Goal: Information Seeking & Learning: Learn about a topic

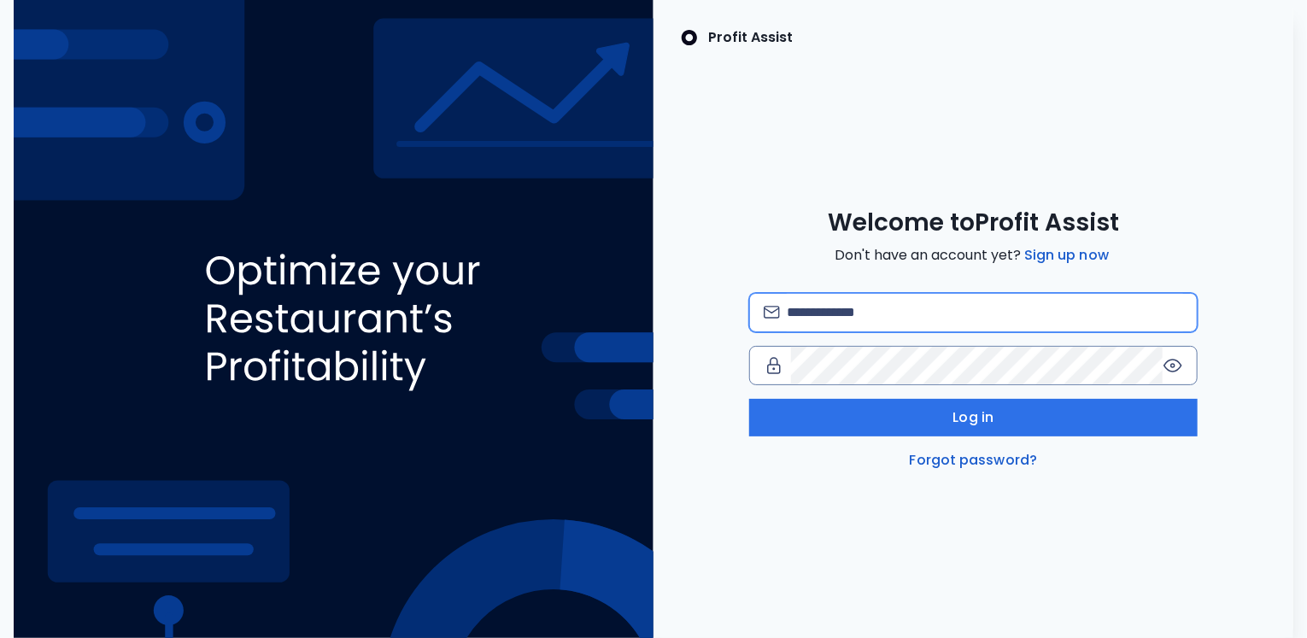
click at [829, 313] on input "email" at bounding box center [985, 313] width 396 height 38
type input "**********"
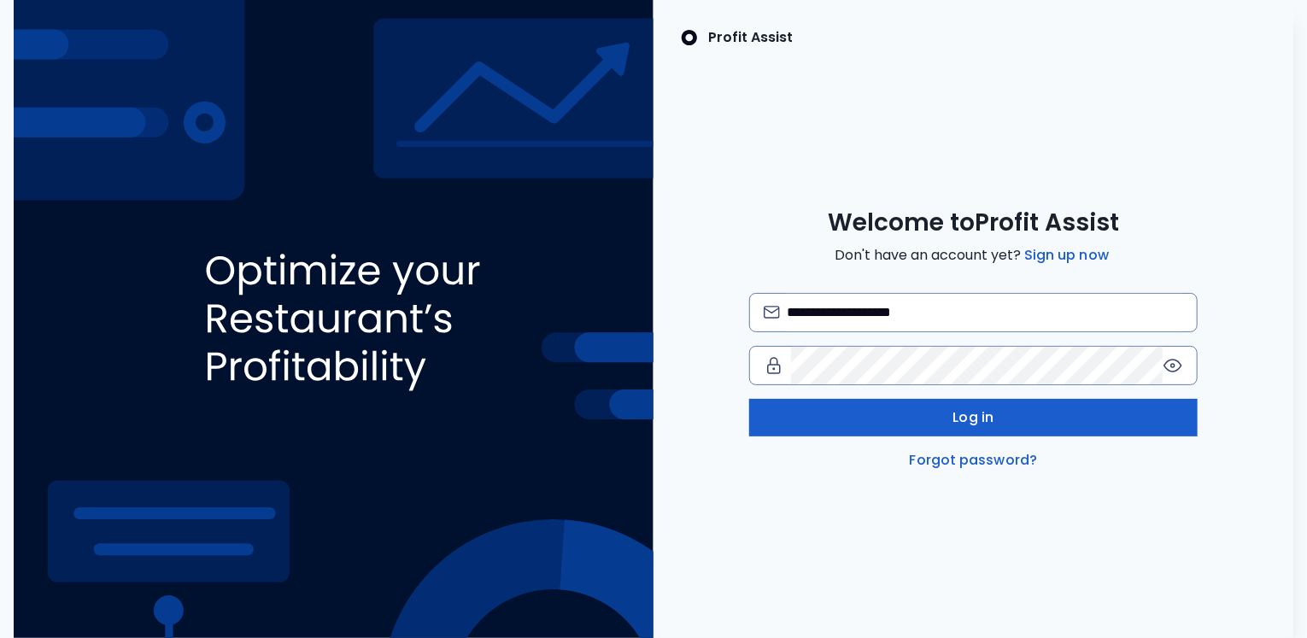
click at [902, 407] on button "Log in" at bounding box center [973, 418] width 448 height 38
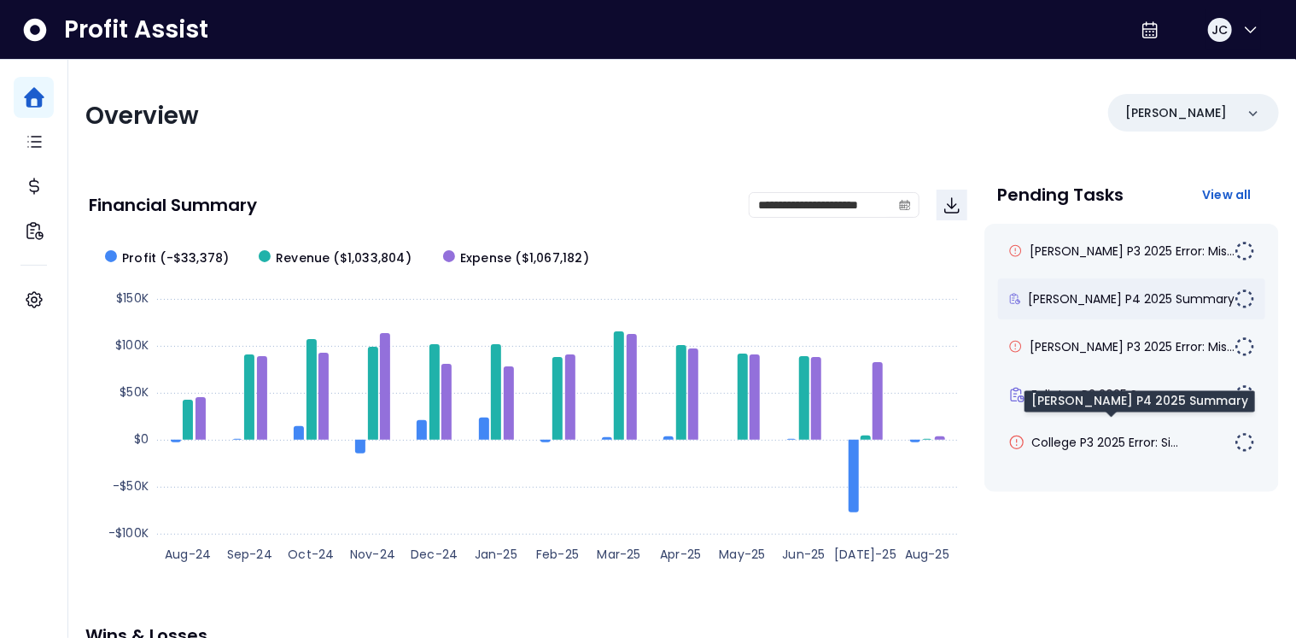
click at [1082, 292] on span "[PERSON_NAME] P4 2025 Summary" at bounding box center [1131, 298] width 207 height 17
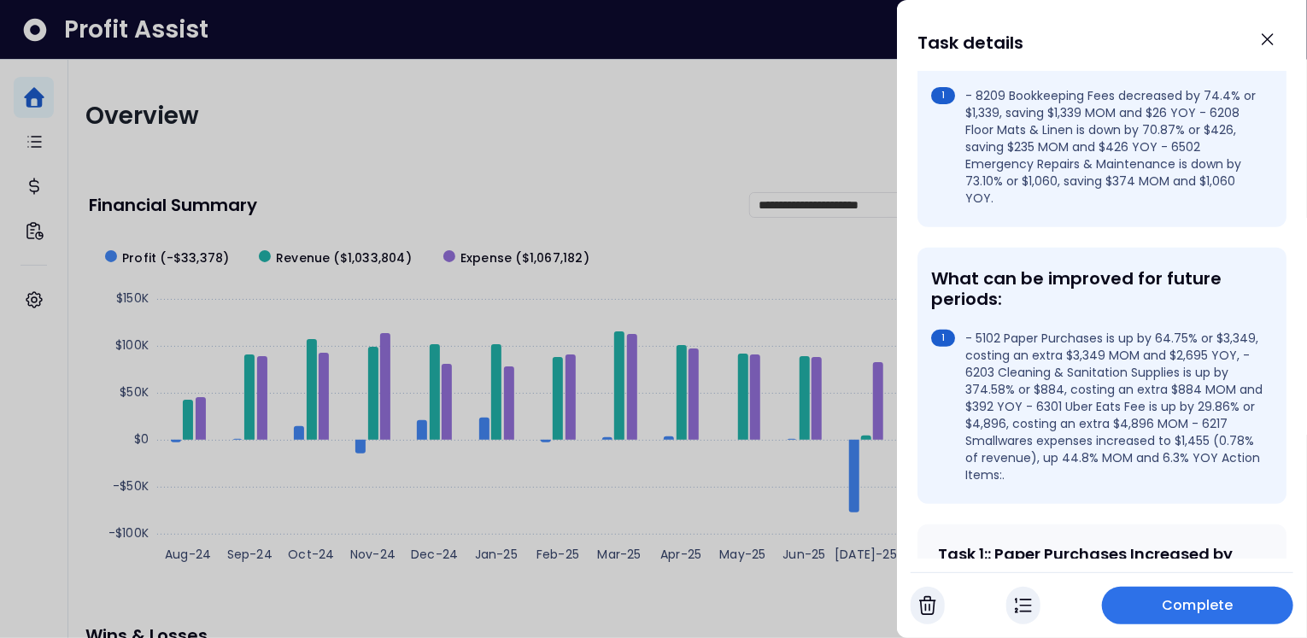
scroll to position [490, 0]
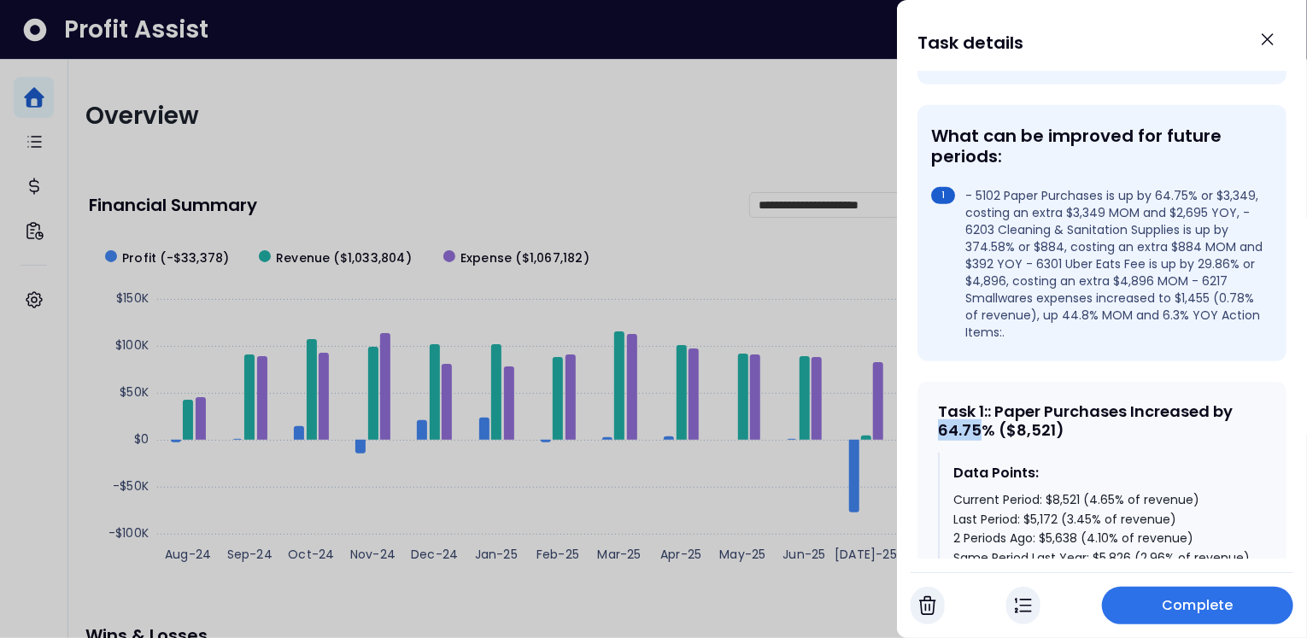
drag, startPoint x: 940, startPoint y: 398, endPoint x: 985, endPoint y: 400, distance: 44.4
click at [985, 402] on div "Task 1 : : Paper Purchases Increased by 64.75% ($8,521)" at bounding box center [1102, 420] width 328 height 37
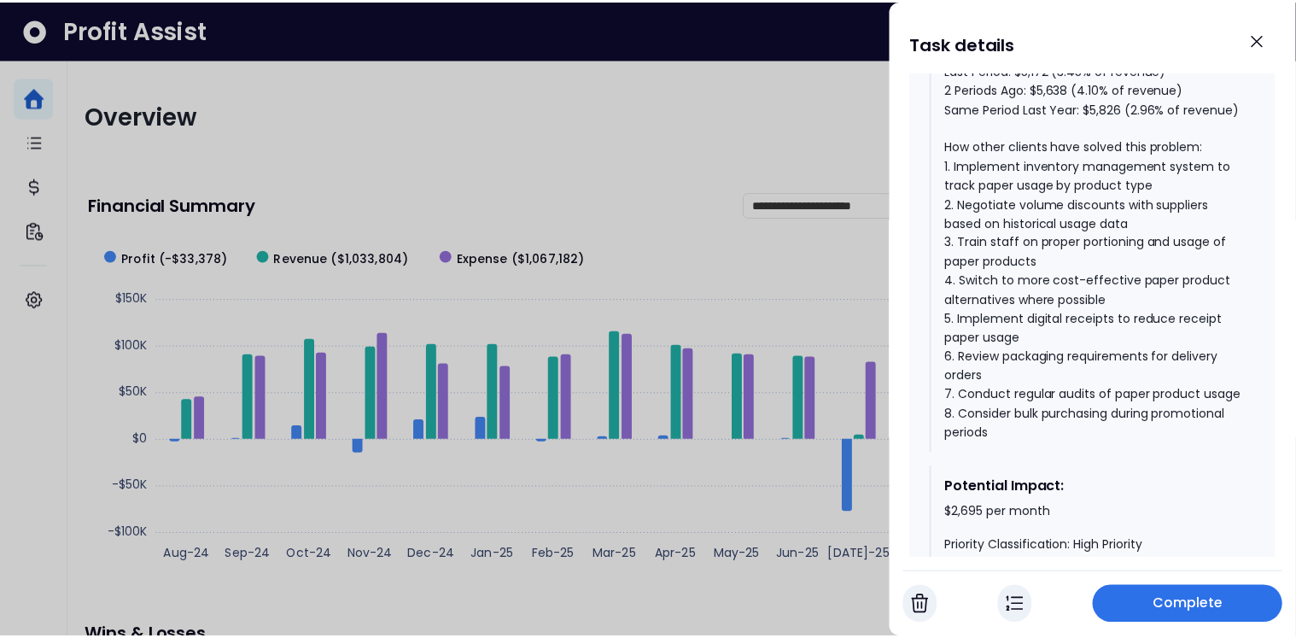
scroll to position [946, 0]
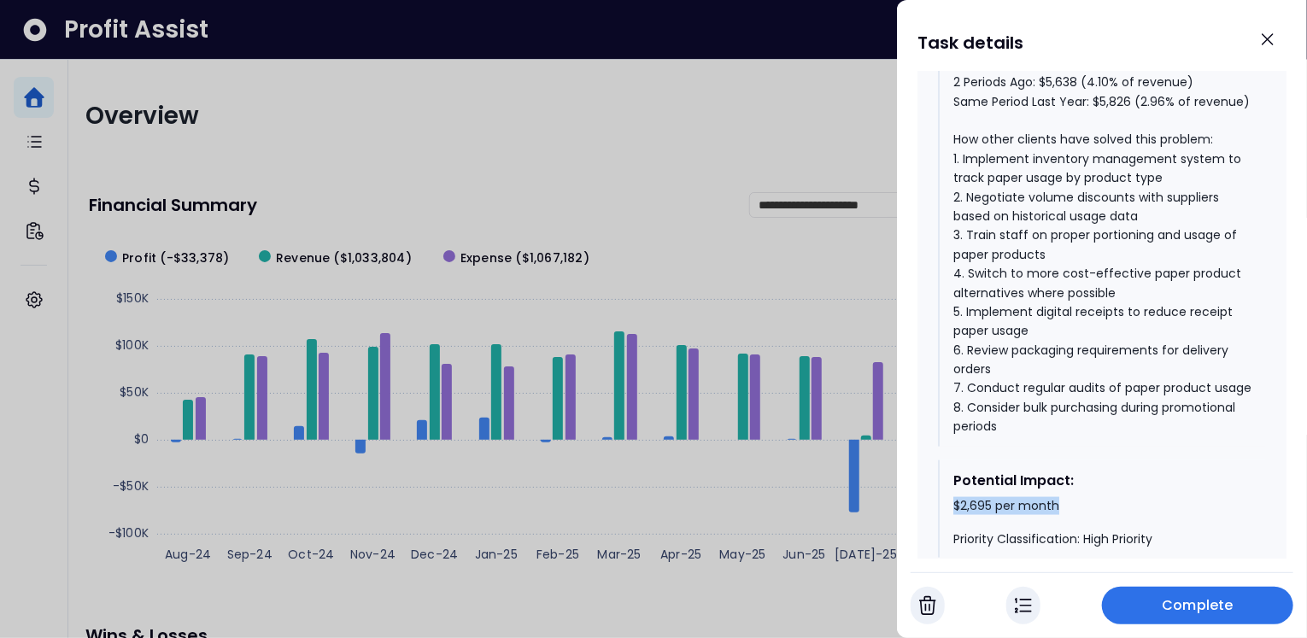
drag, startPoint x: 953, startPoint y: 514, endPoint x: 1067, endPoint y: 512, distance: 114.4
click at [1067, 512] on div "$2,695 per month Priority Classification: High Priority" at bounding box center [1102, 523] width 299 height 50
click at [1270, 37] on icon "Close" at bounding box center [1267, 39] width 10 height 10
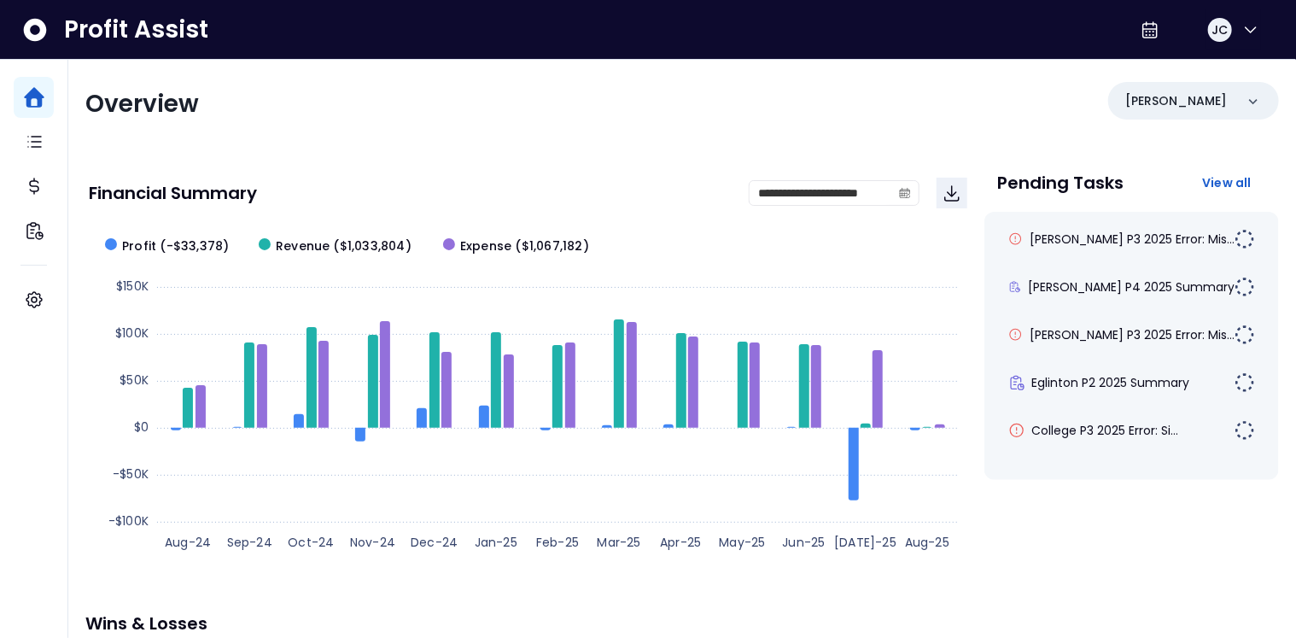
scroll to position [0, 0]
